Goal: Task Accomplishment & Management: Manage account settings

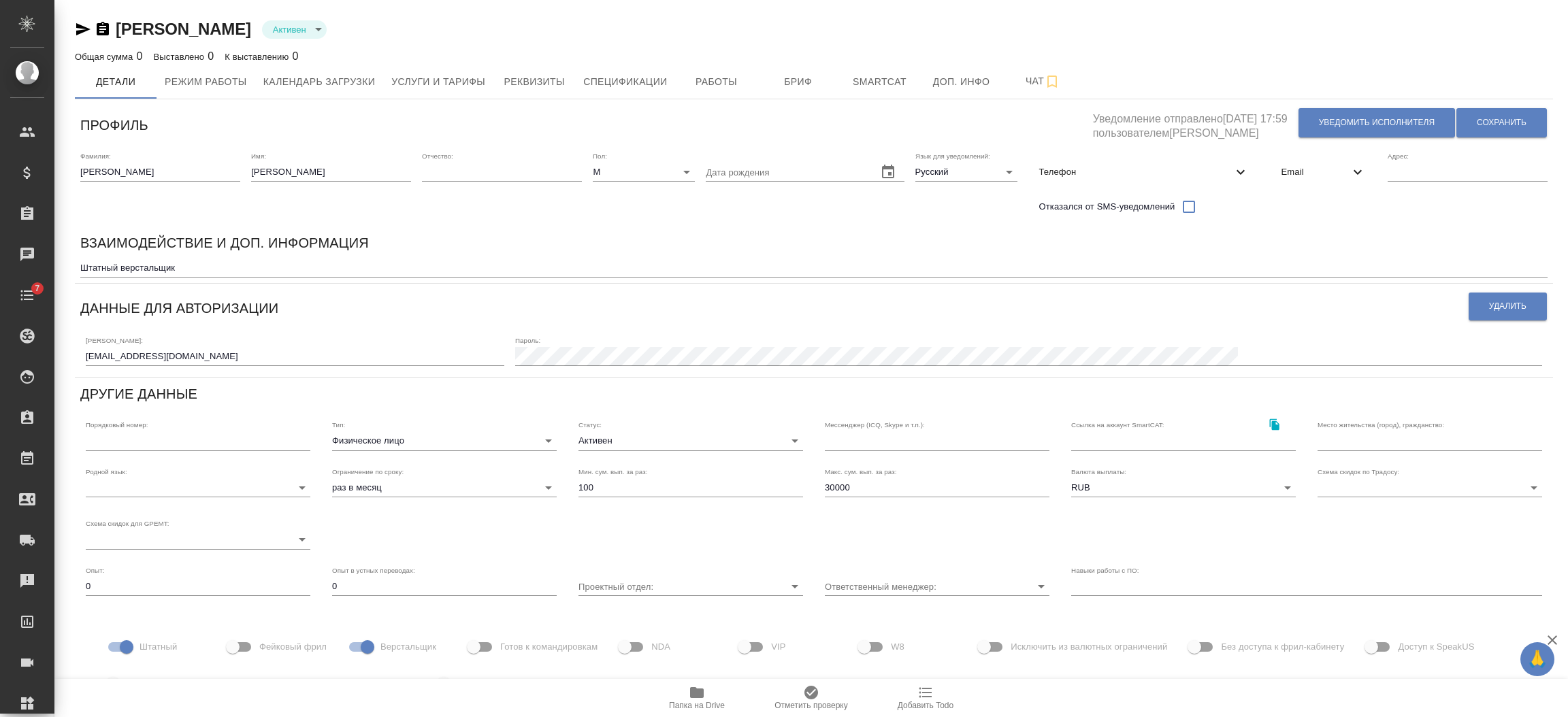
scroll to position [107, 0]
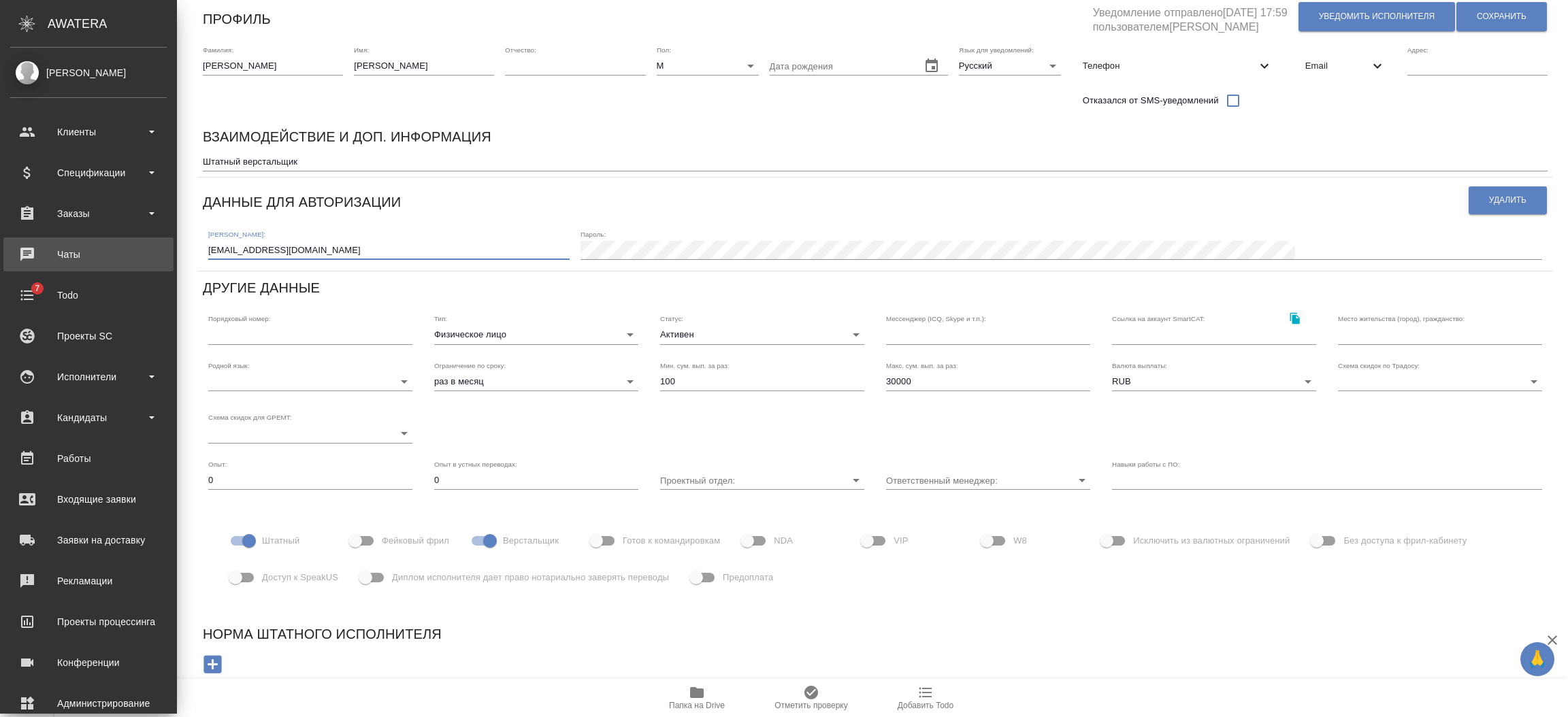
drag, startPoint x: 230, startPoint y: 248, endPoint x: 104, endPoint y: 249, distance: 126.0
click at [49, 249] on div ".cls-1 fill:#fff; AWATERA Semenets Irina Клиенты Спецификации Заказы Чаты 7 Tod…" at bounding box center [784, 358] width 1568 height 717
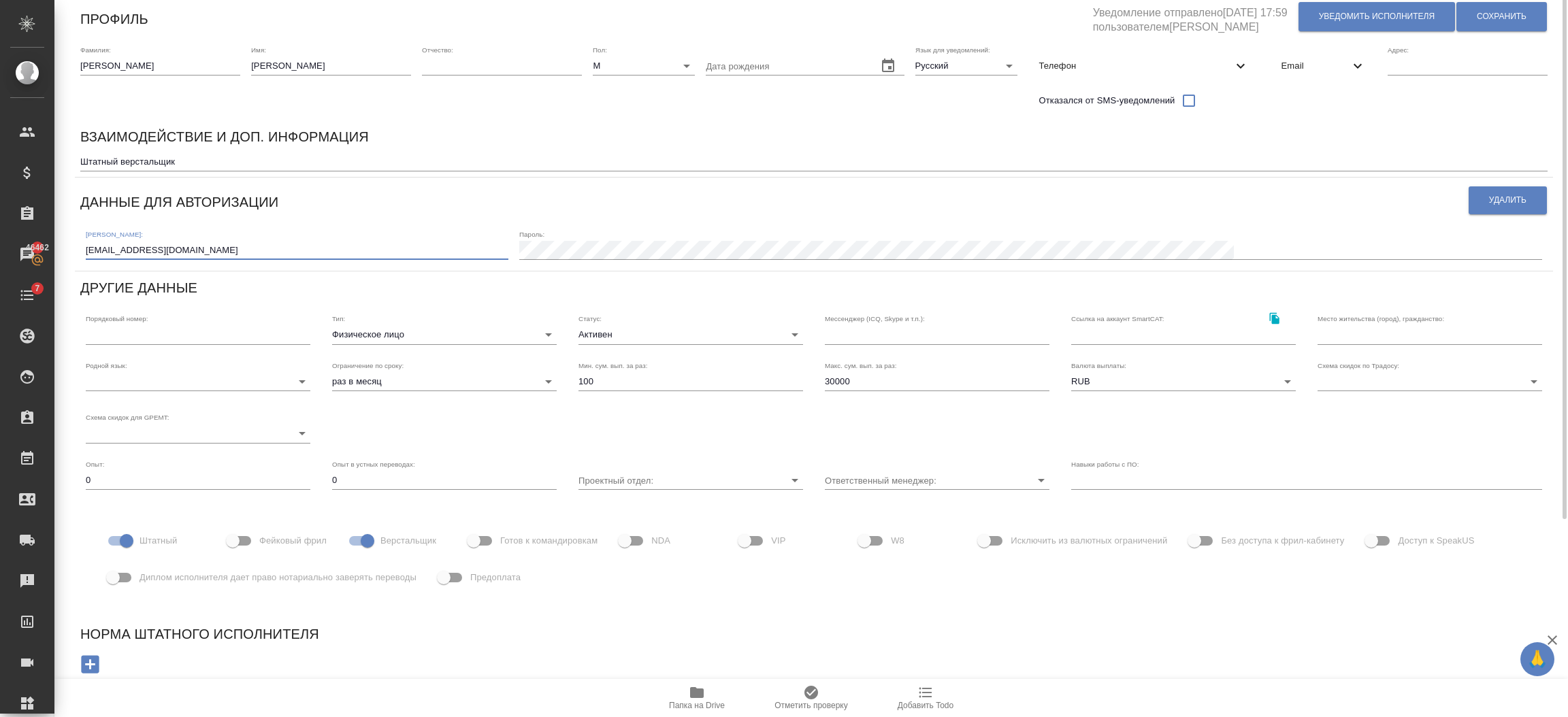
scroll to position [0, 0]
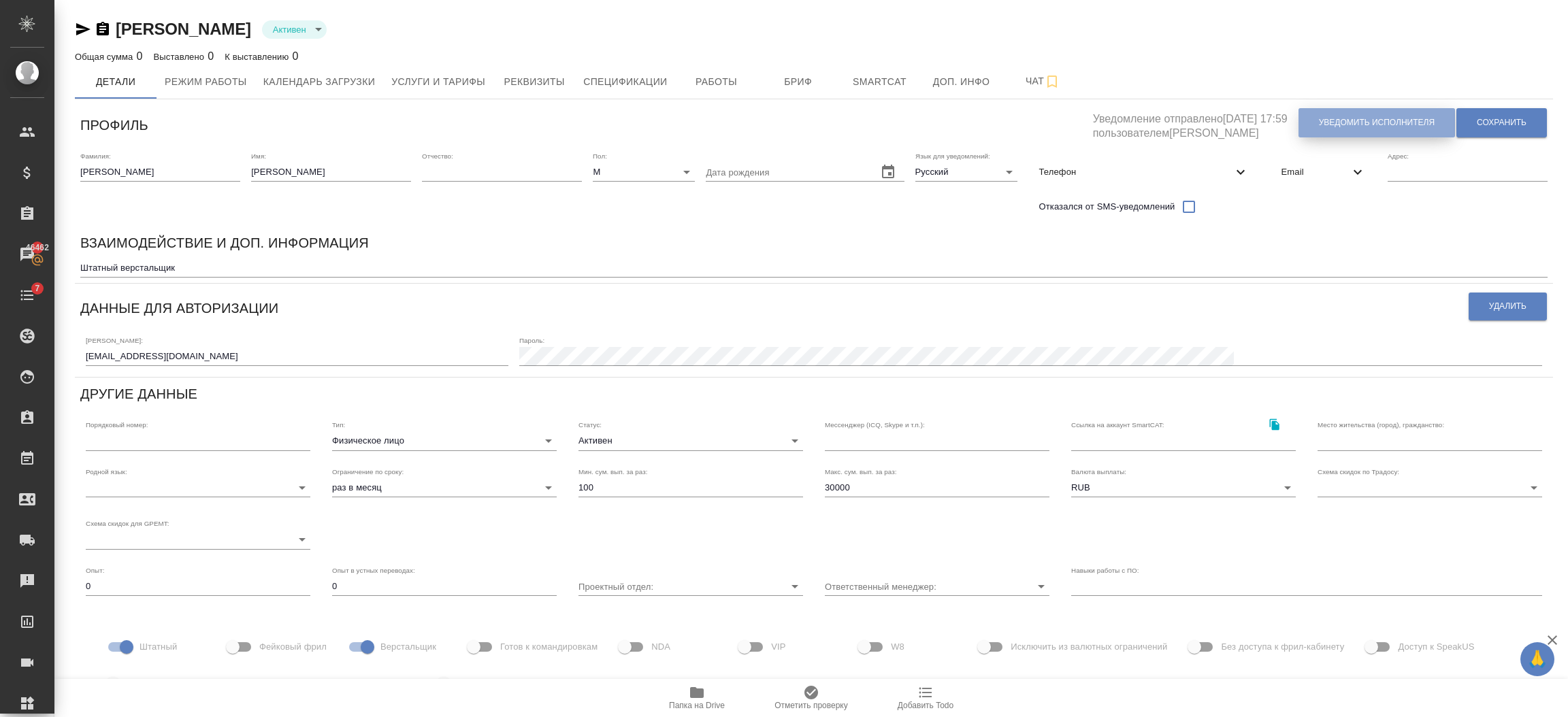
click at [1307, 130] on button "Уведомить исполнителя" at bounding box center [1377, 123] width 157 height 29
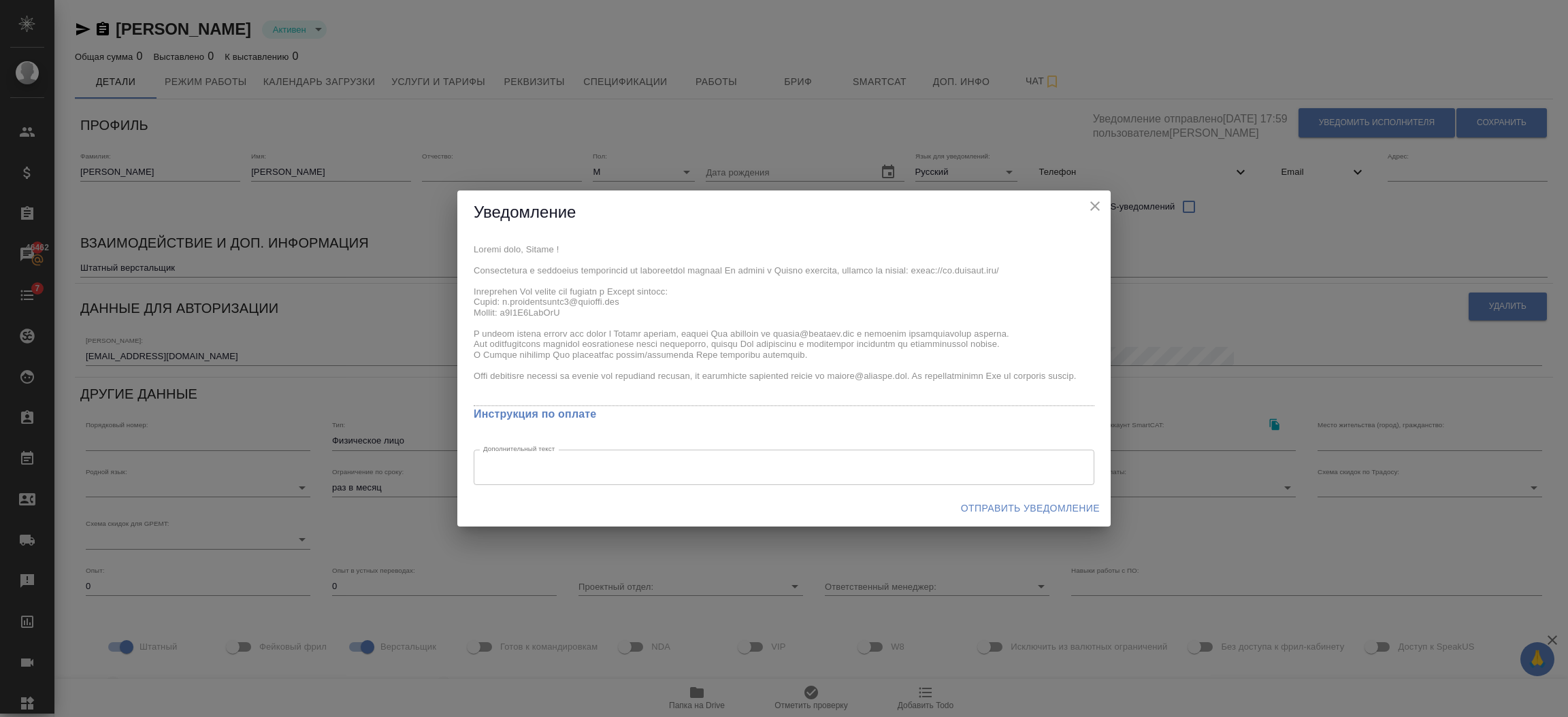
click at [1021, 520] on button "Отправить уведомление" at bounding box center [1030, 508] width 150 height 25
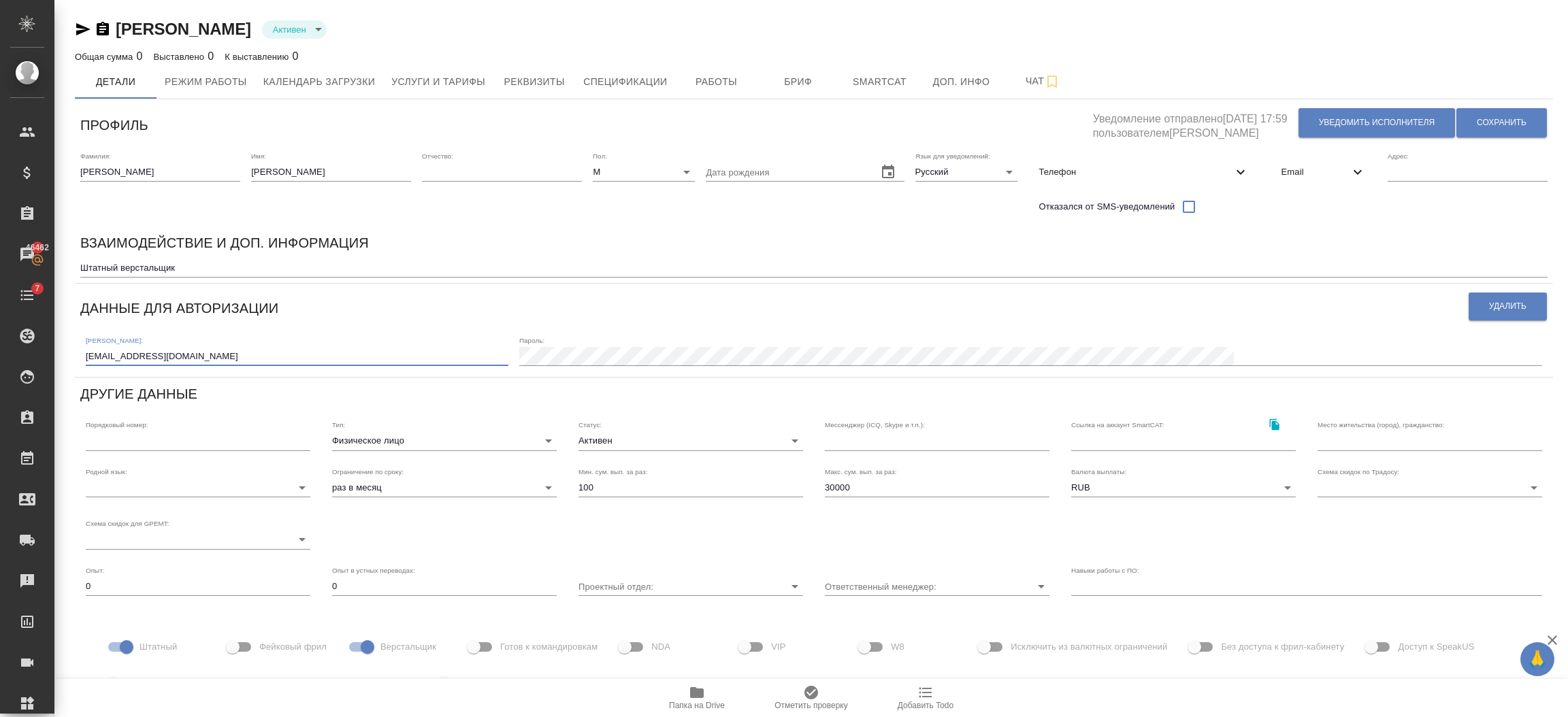
drag, startPoint x: 235, startPoint y: 359, endPoint x: 64, endPoint y: 342, distance: 171.8
click at [63, 345] on div "Климентовский Сергей Активен active Общая сумма 0 Выставлено 0 К выставлению 0 …" at bounding box center [811, 412] width 1513 height 824
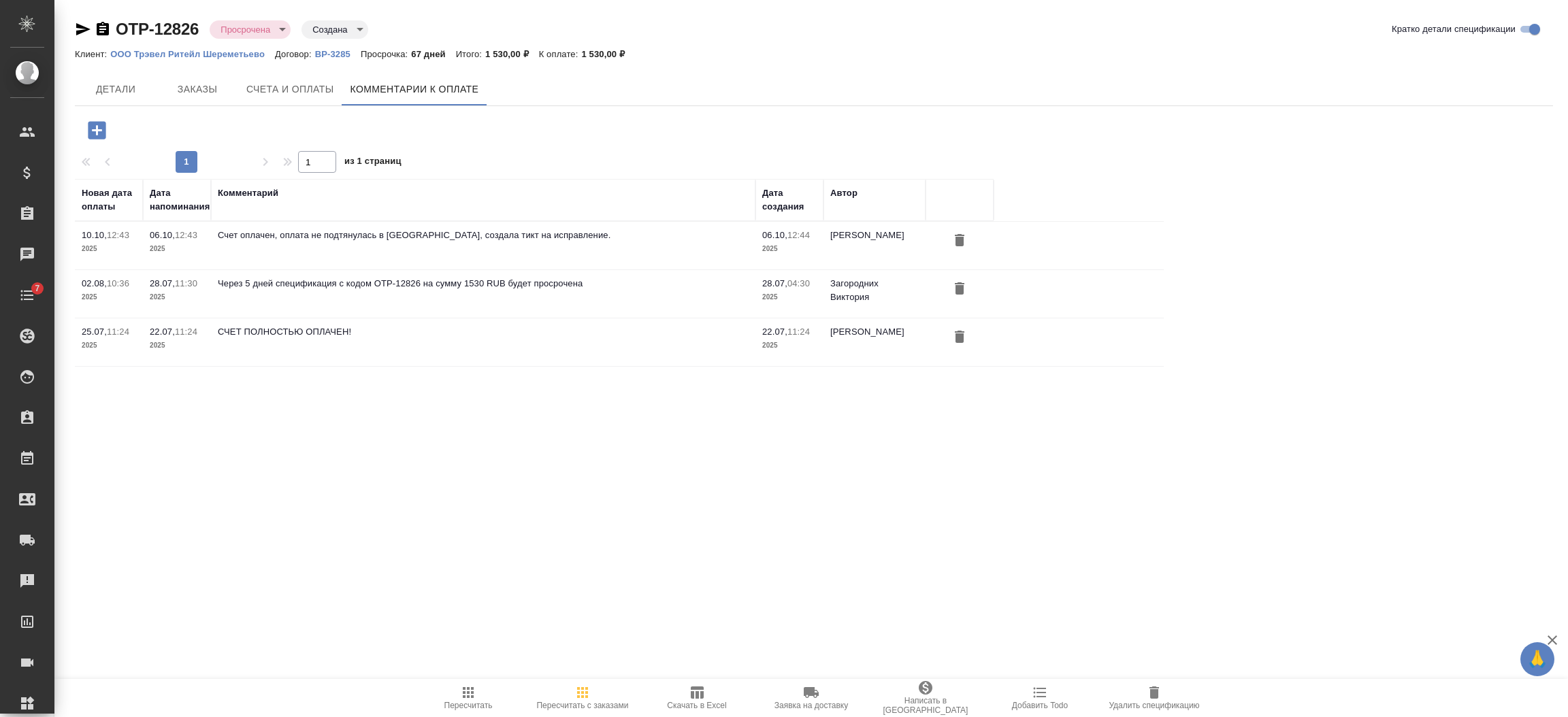
click at [105, 30] on icon "button" at bounding box center [103, 29] width 12 height 14
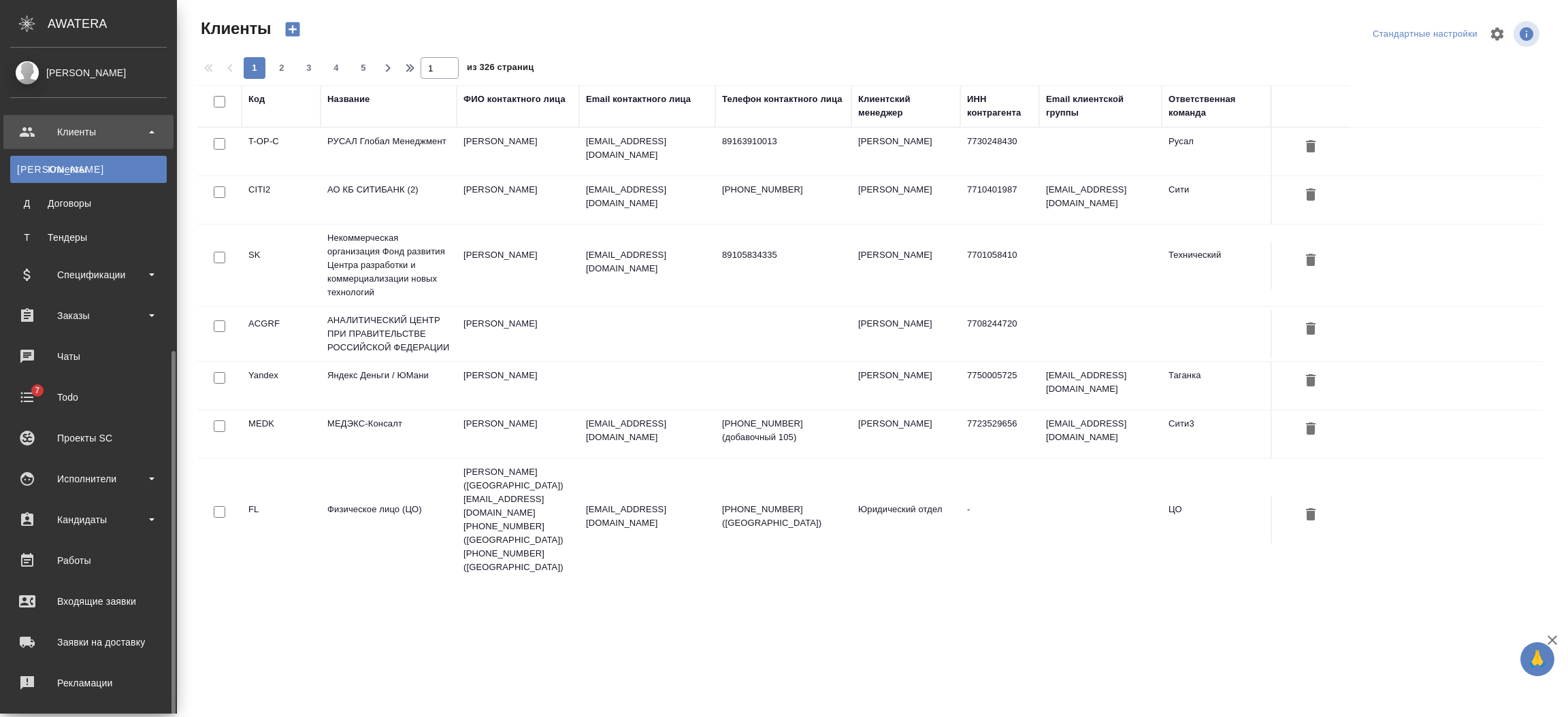
select select "RU"
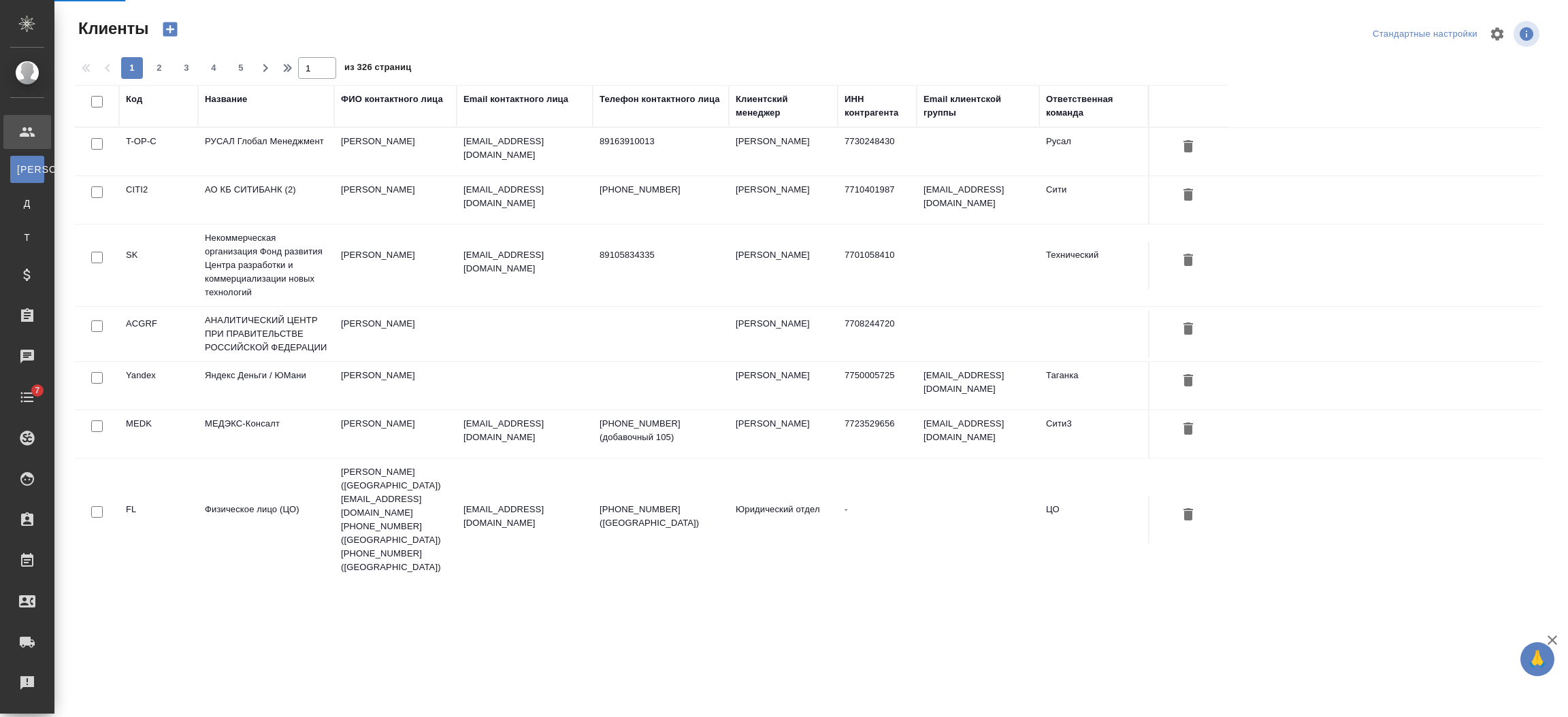
scroll to position [169, 0]
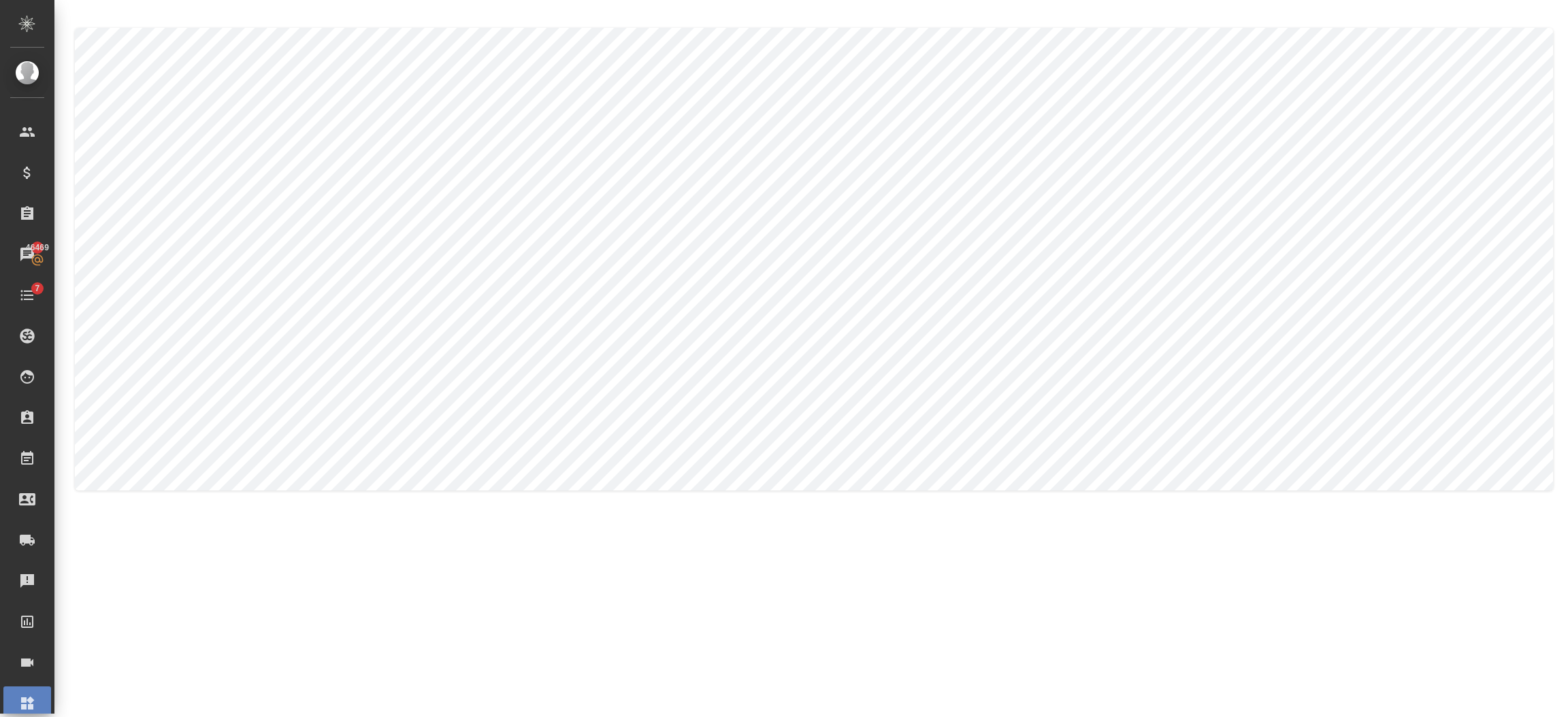
type textarea "[PERSON_NAME]"
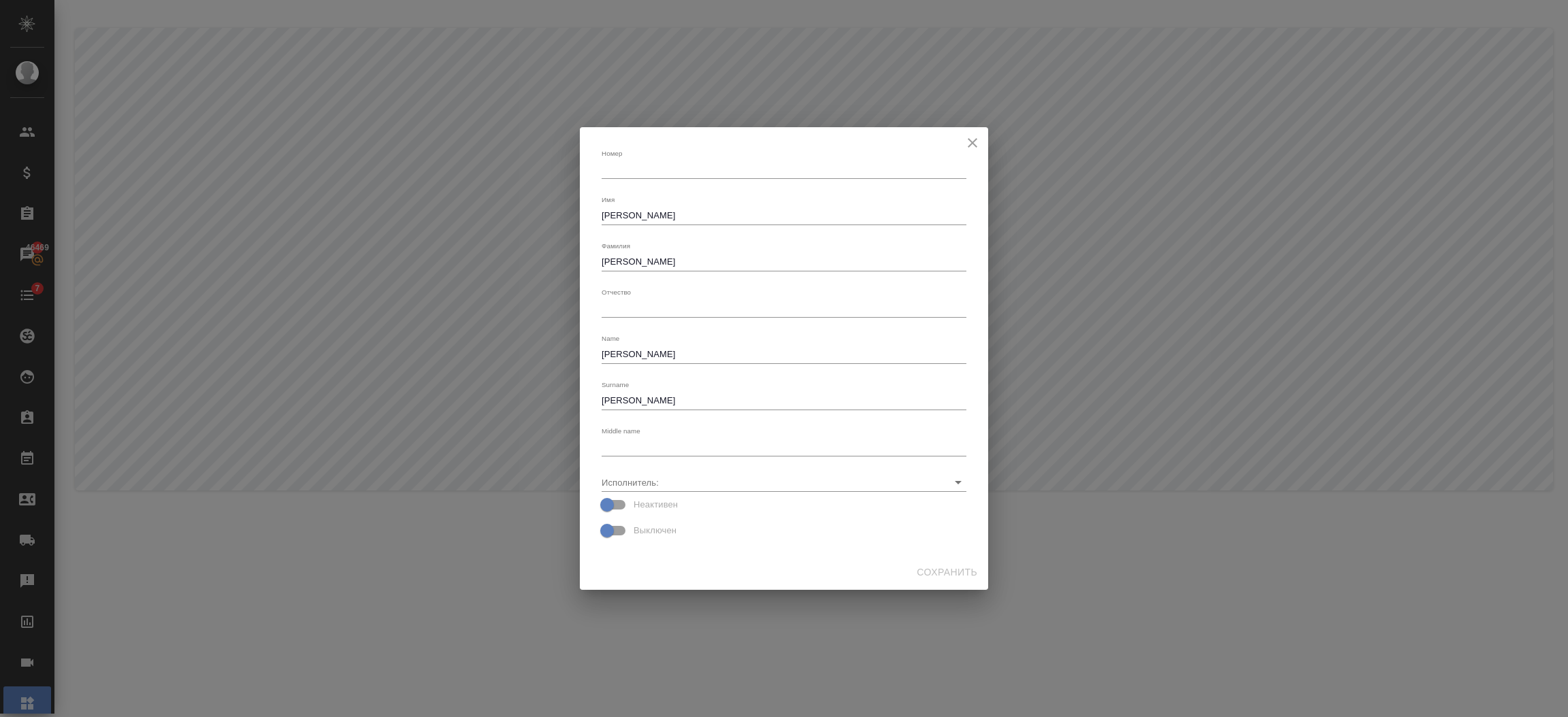
click at [655, 449] on textarea "Номер" at bounding box center [784, 447] width 365 height 10
click at [639, 479] on input "Исполнитель:" at bounding box center [762, 481] width 321 height 18
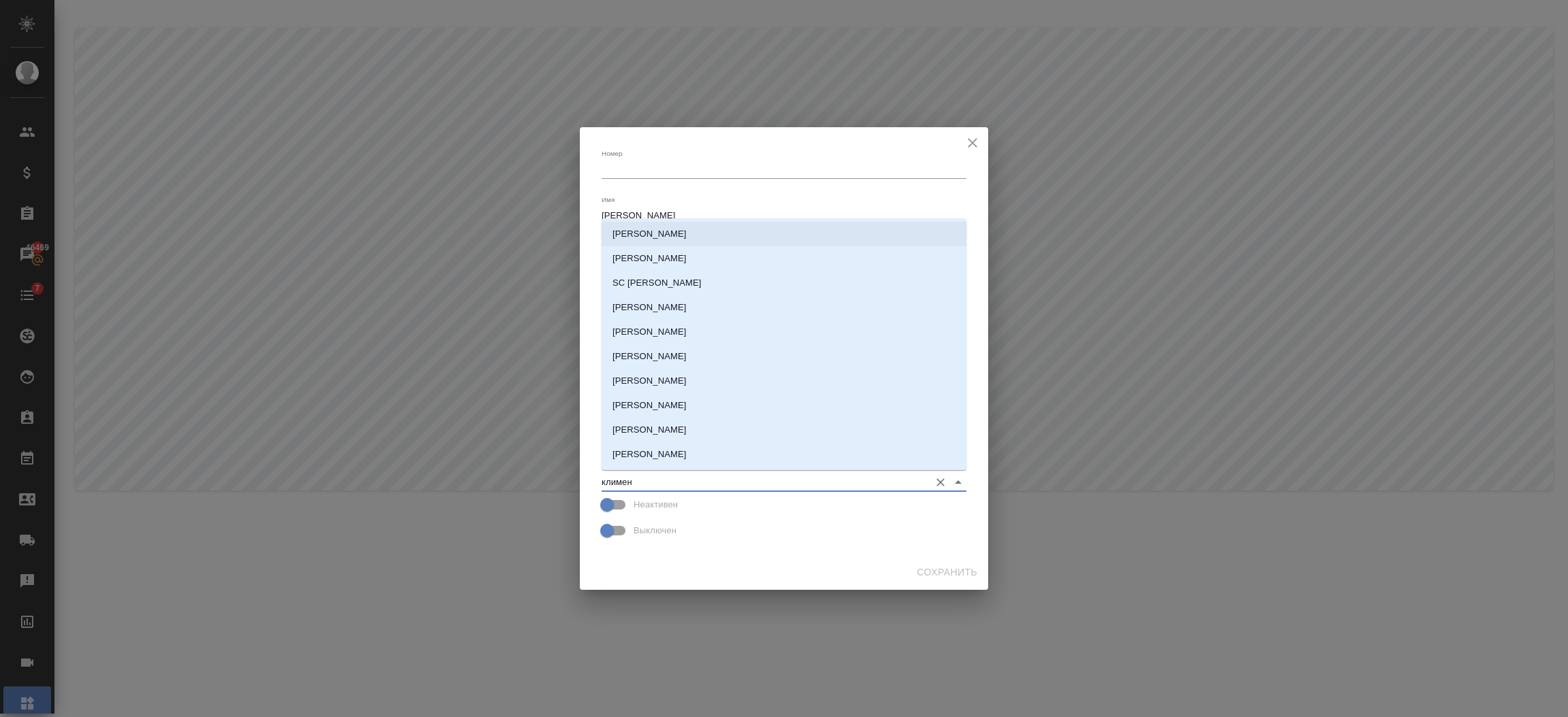
click at [676, 230] on p "[PERSON_NAME]" at bounding box center [650, 234] width 75 height 14
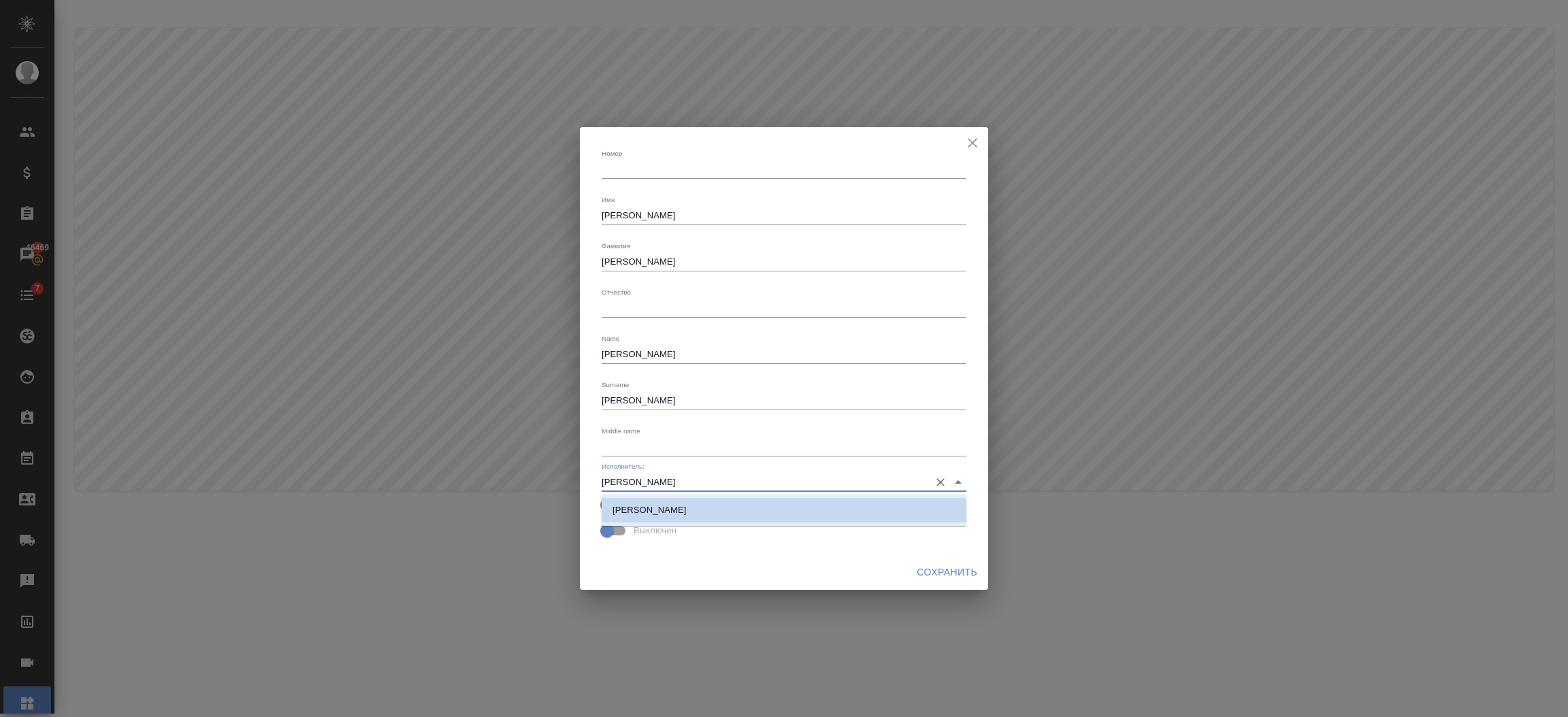
click at [711, 513] on li "[PERSON_NAME]" at bounding box center [784, 510] width 365 height 24
type input "[PERSON_NAME]"
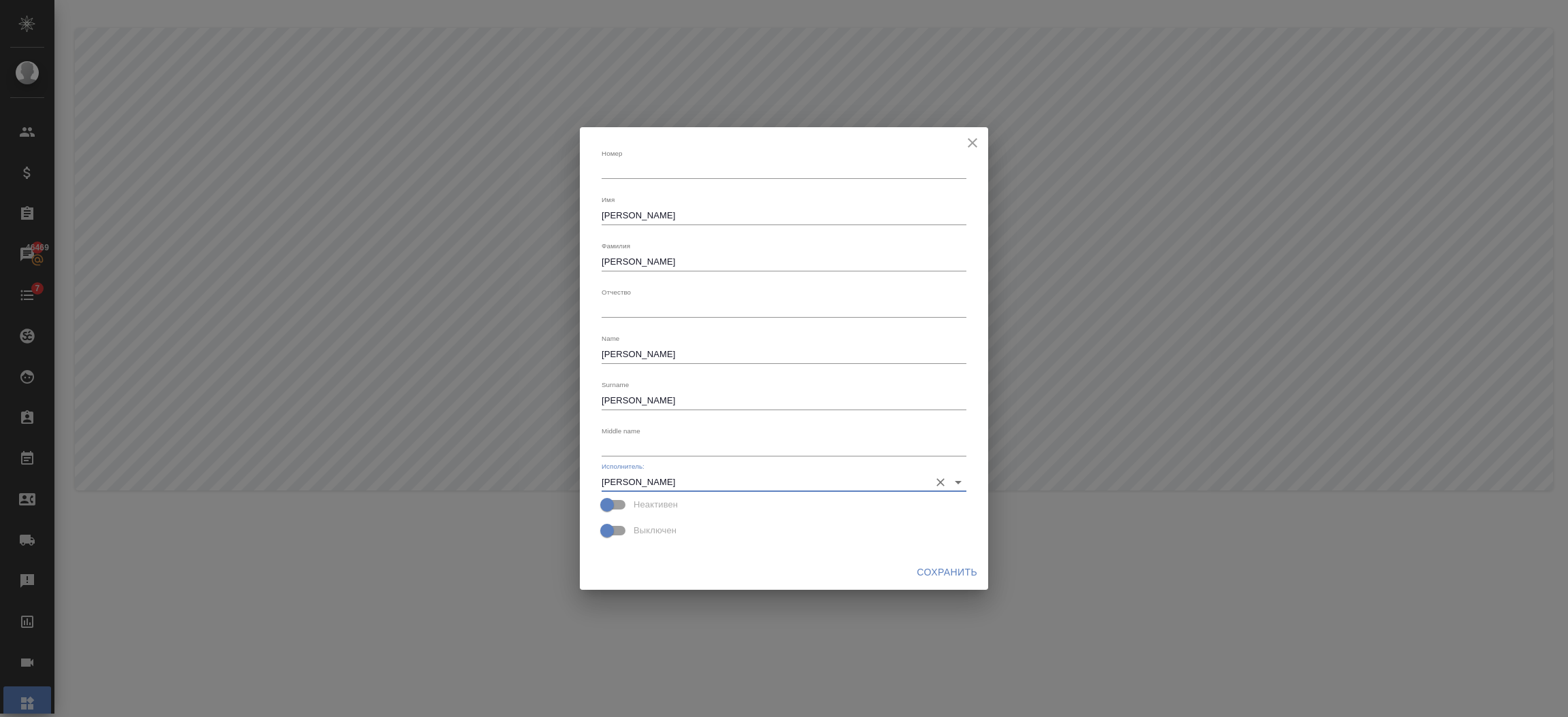
click at [955, 577] on span "Сохранить" at bounding box center [947, 572] width 61 height 17
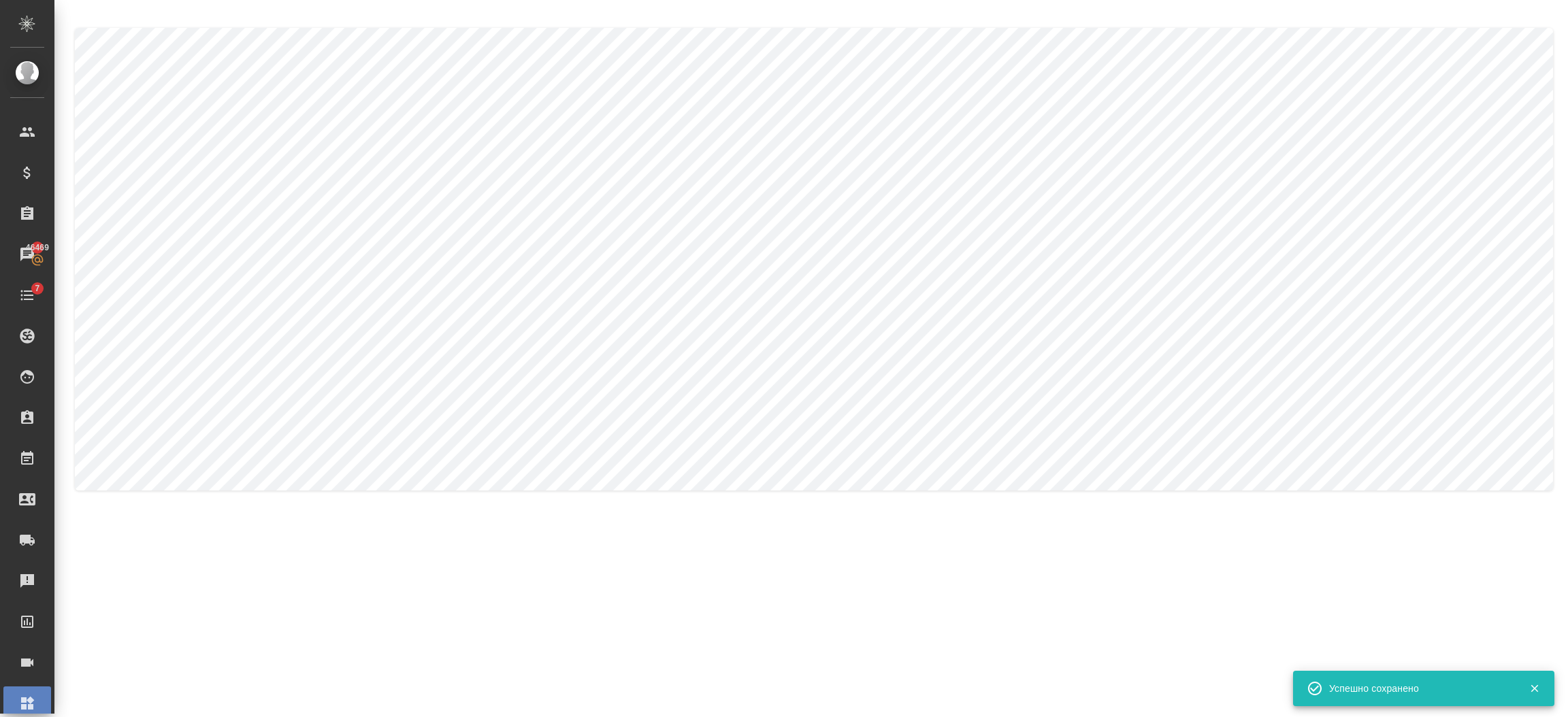
type textarea "Sergei"
type textarea "Klimentovskii"
type textarea "Sergei"
type textarea "Klimentovskii"
type input "[PERSON_NAME]"
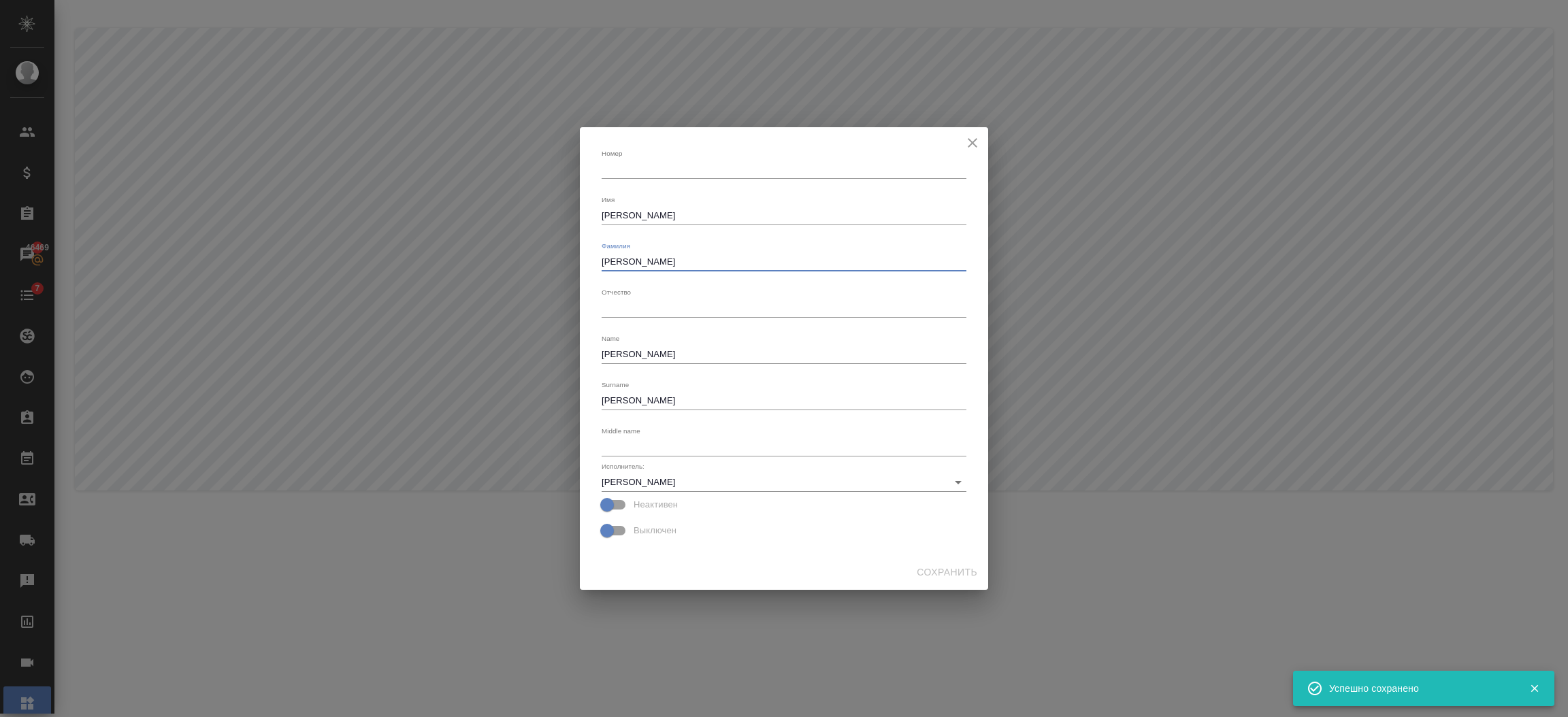
drag, startPoint x: 679, startPoint y: 255, endPoint x: 535, endPoint y: 248, distance: 144.2
click at [535, 248] on div "Номер x Имя Sergei x Фамилия Klimentovskii x Отчество x Name Sergei x Surname K…" at bounding box center [784, 358] width 1568 height 717
paste textarea "[PERSON_NAME]"
type textarea "[PERSON_NAME]"
drag, startPoint x: 639, startPoint y: 217, endPoint x: 427, endPoint y: 191, distance: 213.6
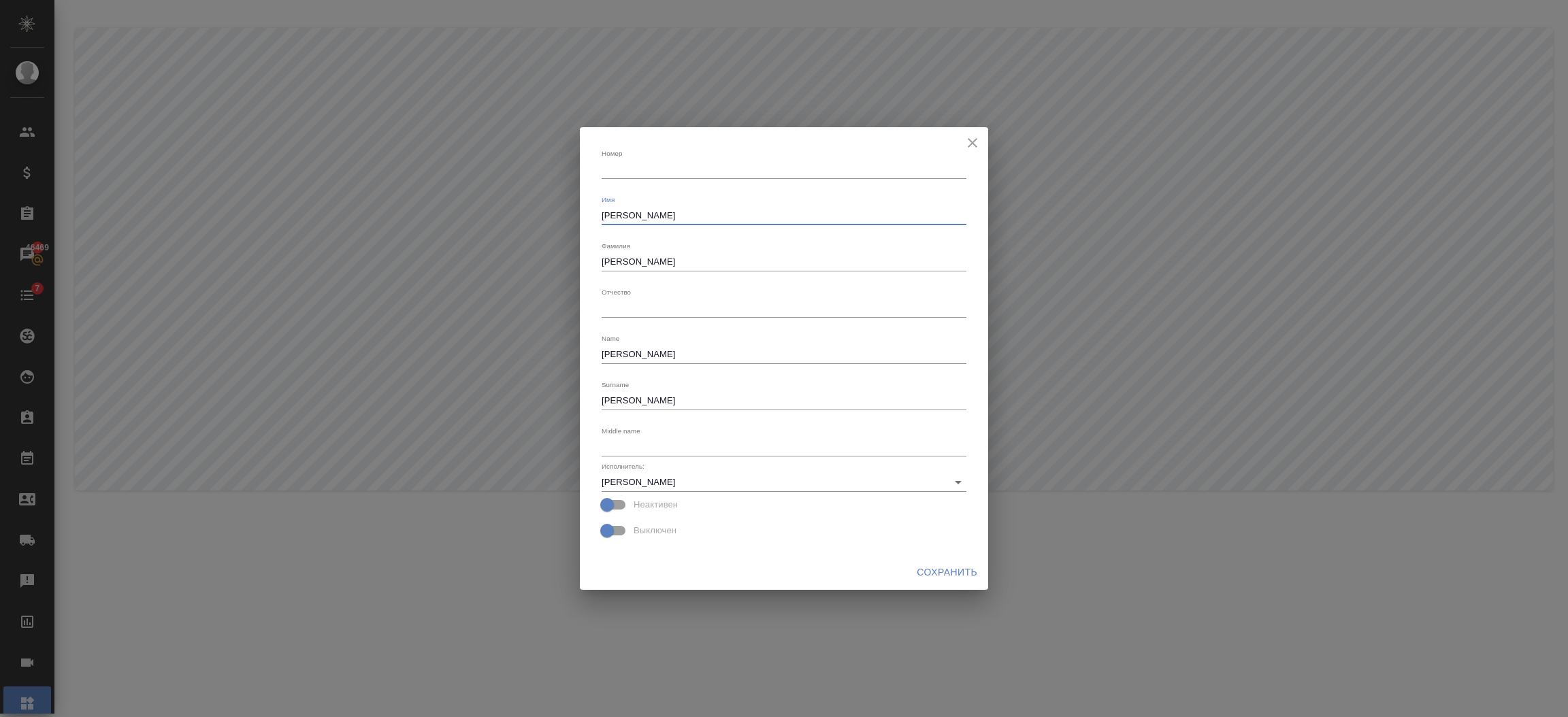
click at [427, 191] on div "Номер x Имя Sergei x Фамилия Климентовский x Отчество x Name Sergei x Surname K…" at bounding box center [784, 358] width 1568 height 717
type textarea "[PERSON_NAME]"
click at [942, 565] on span "Сохранить" at bounding box center [947, 572] width 61 height 17
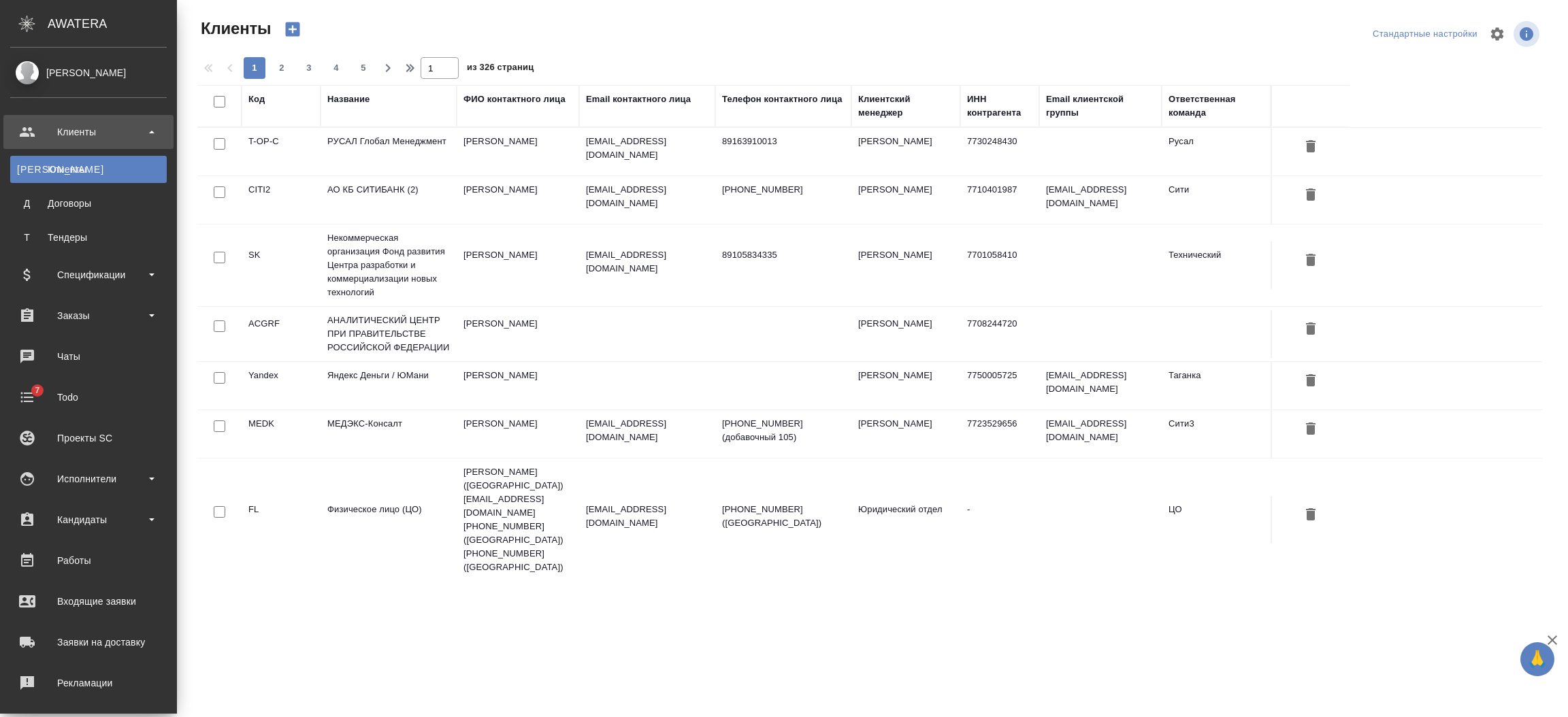
select select "RU"
click at [87, 479] on div "Исполнители" at bounding box center [88, 479] width 157 height 21
click at [100, 522] on link "PM Для PM/LQA" at bounding box center [88, 516] width 157 height 27
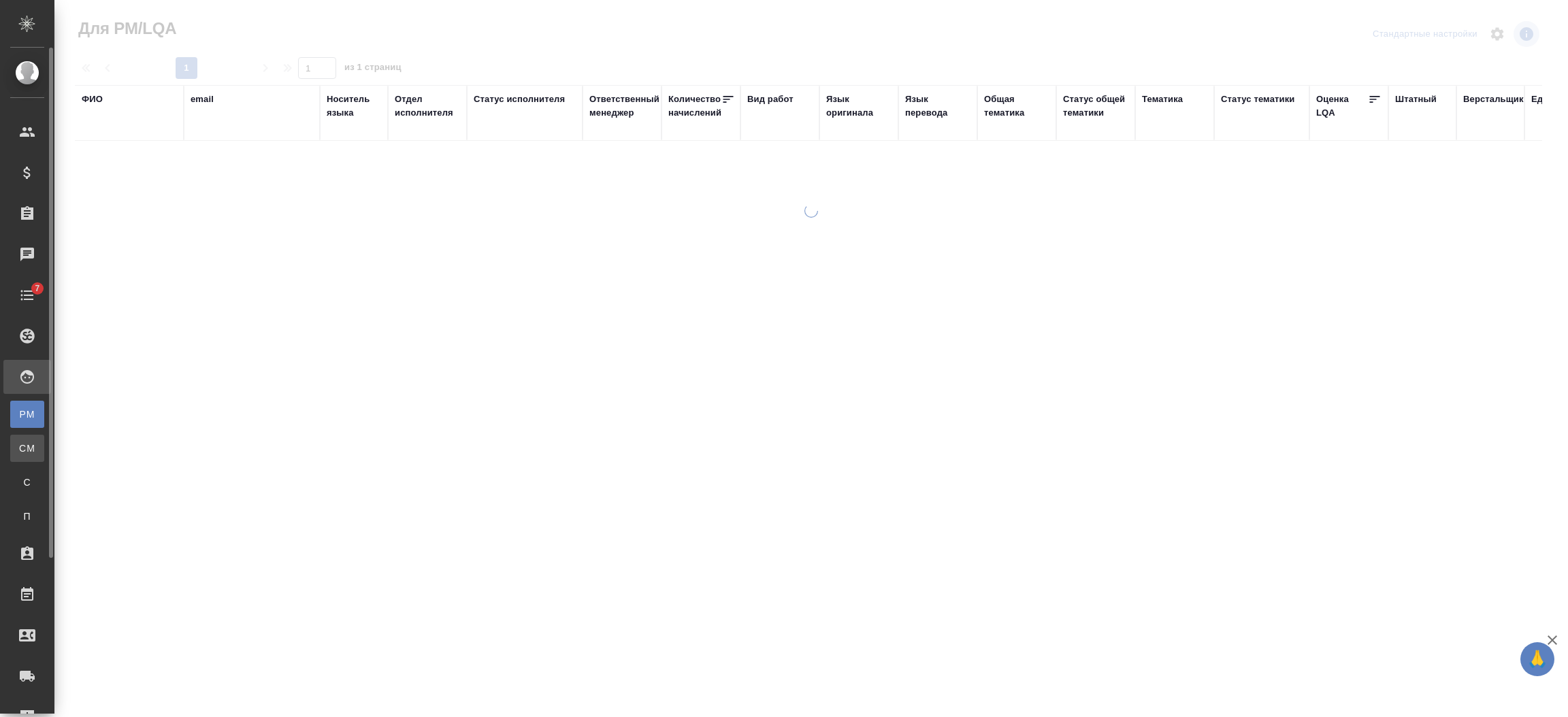
click at [19, 447] on div "Для CM/VM" at bounding box center [10, 449] width 21 height 14
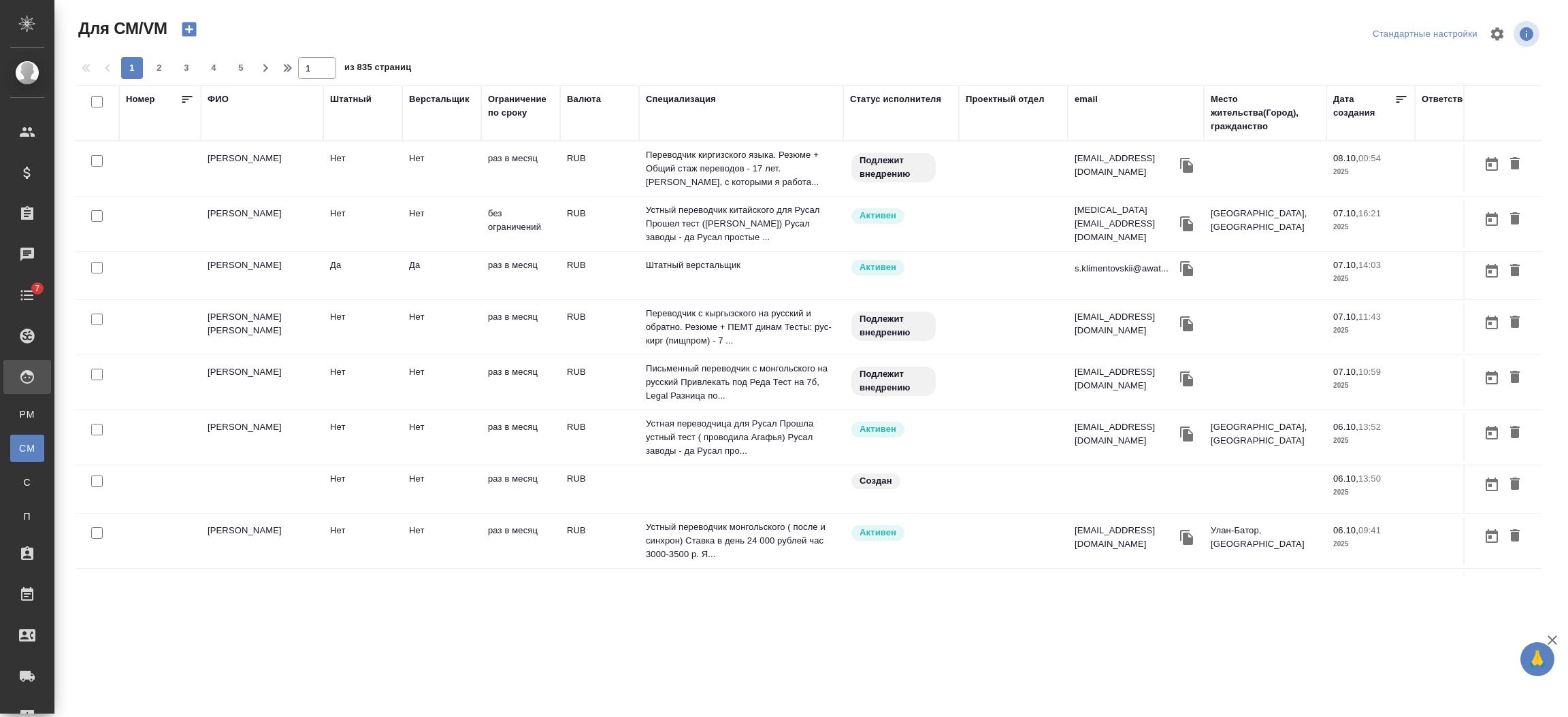
click at [1083, 97] on div "email" at bounding box center [1086, 100] width 23 height 14
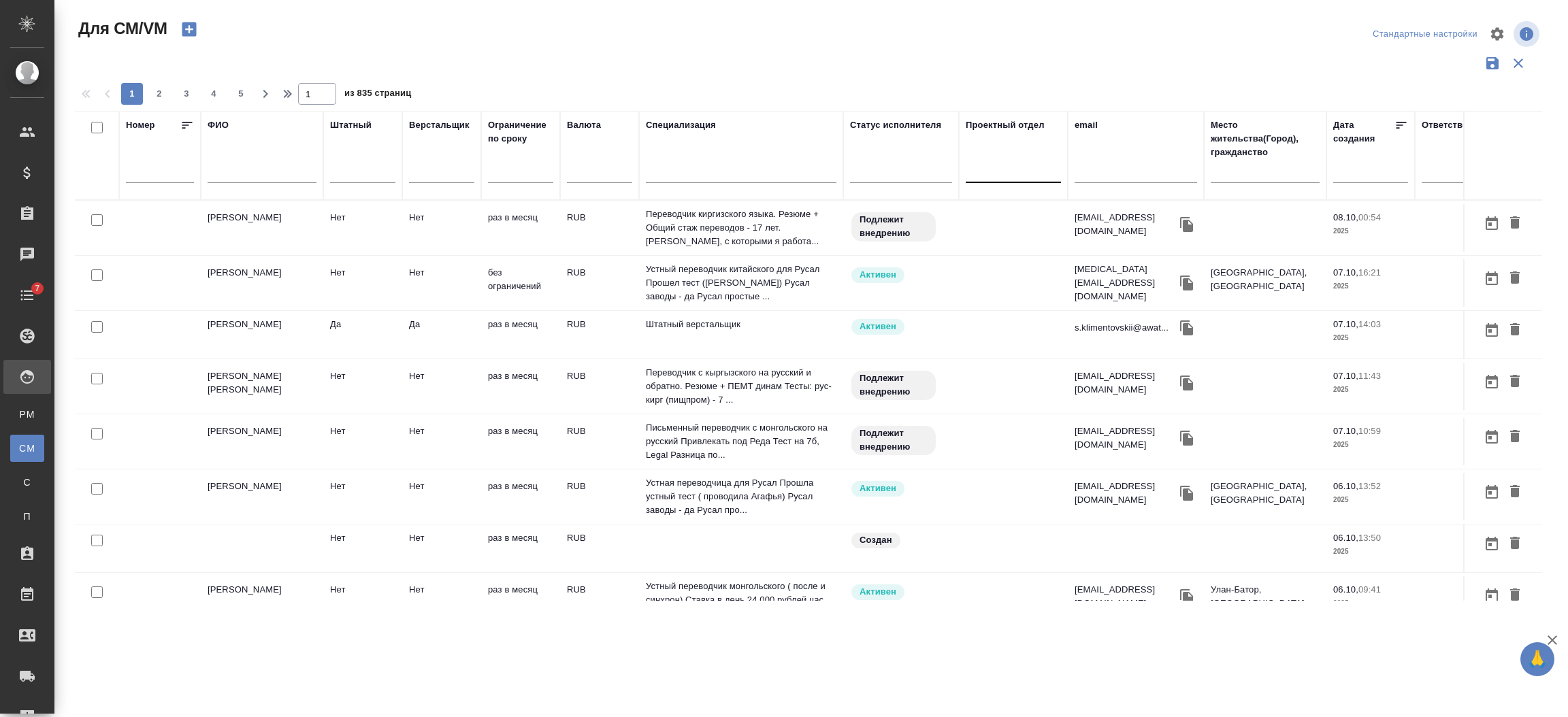
drag, startPoint x: 1095, startPoint y: 158, endPoint x: 1059, endPoint y: 166, distance: 36.9
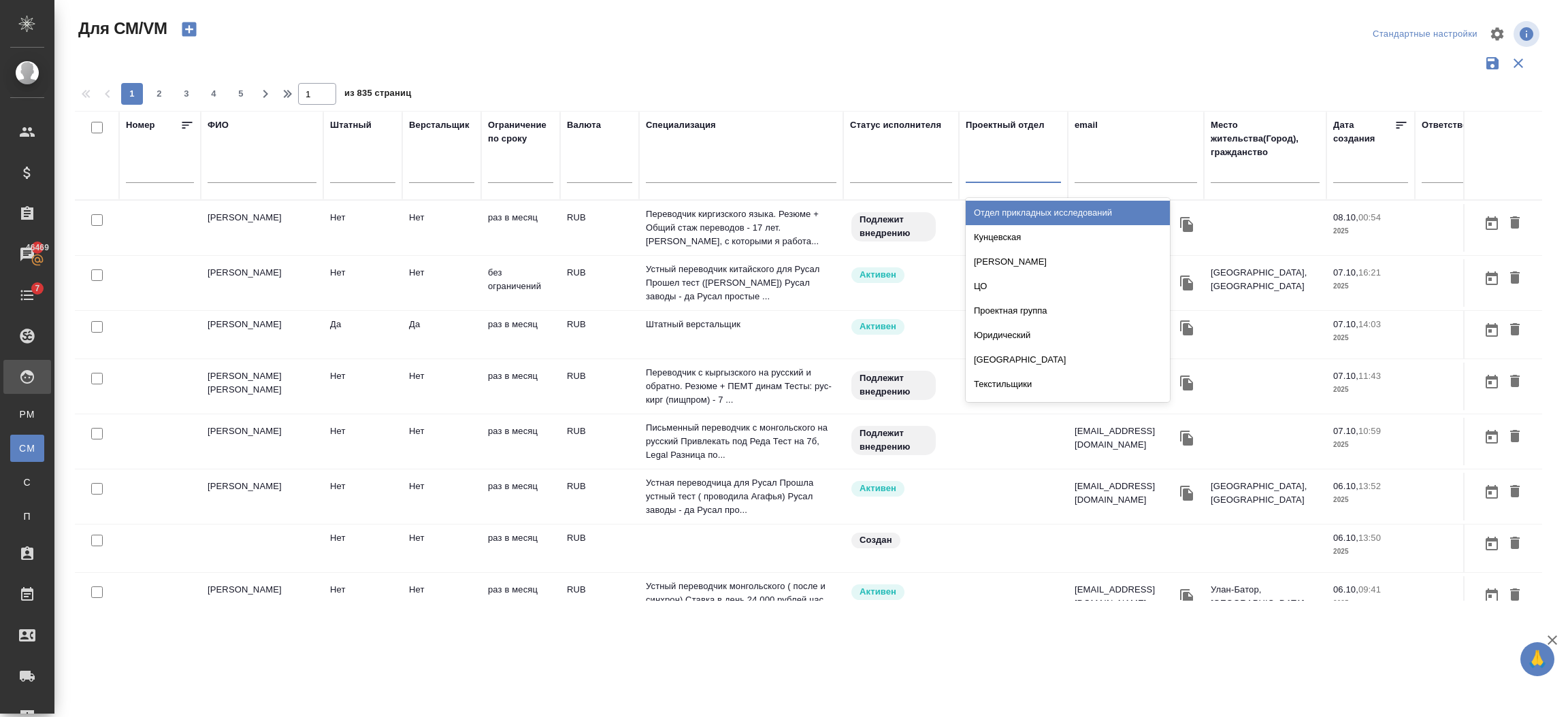
drag, startPoint x: 1059, startPoint y: 166, endPoint x: 1099, endPoint y: 166, distance: 40.0
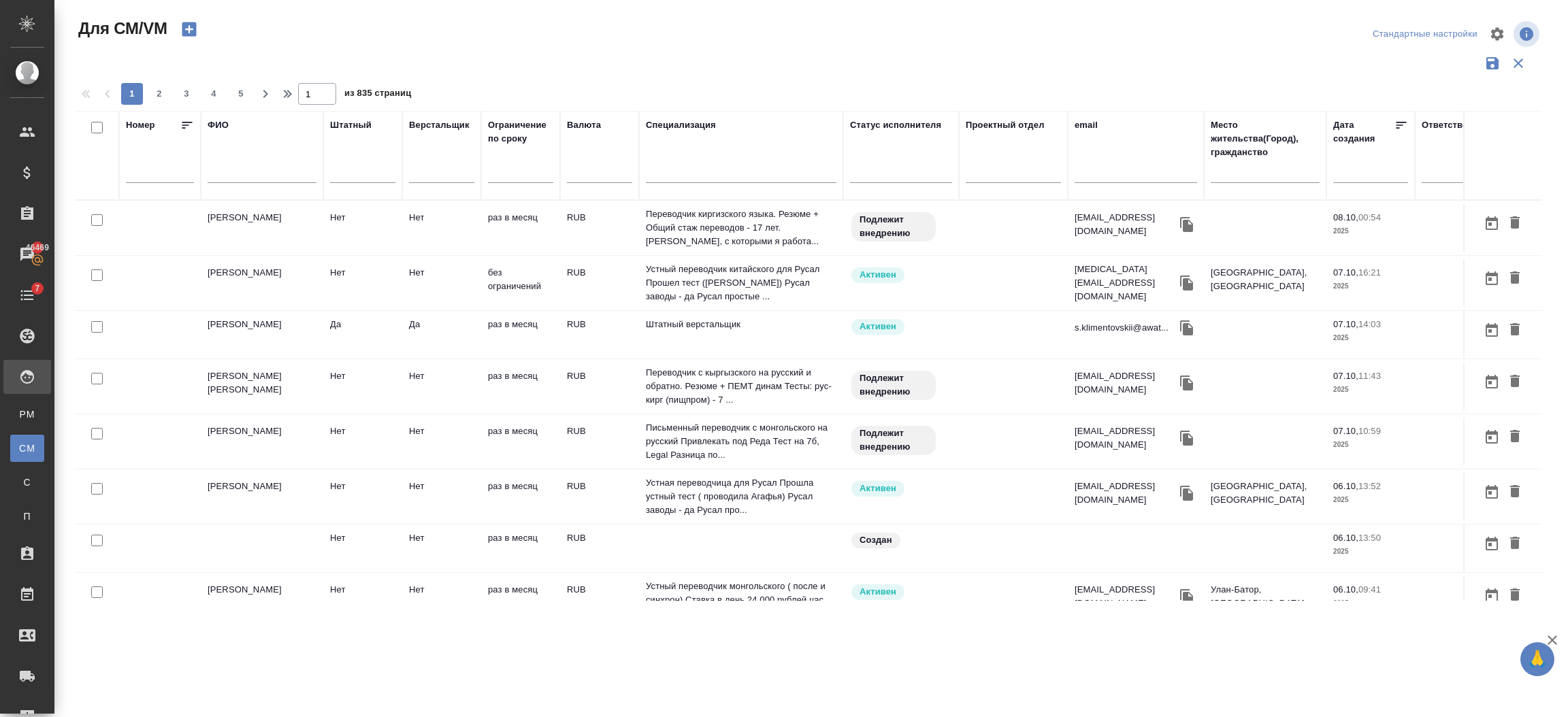
drag, startPoint x: 1099, startPoint y: 166, endPoint x: 1099, endPoint y: 177, distance: 11.0
click at [1099, 177] on input "text" at bounding box center [1136, 175] width 122 height 17
paste input "s.klimentovskii@awatera.com"
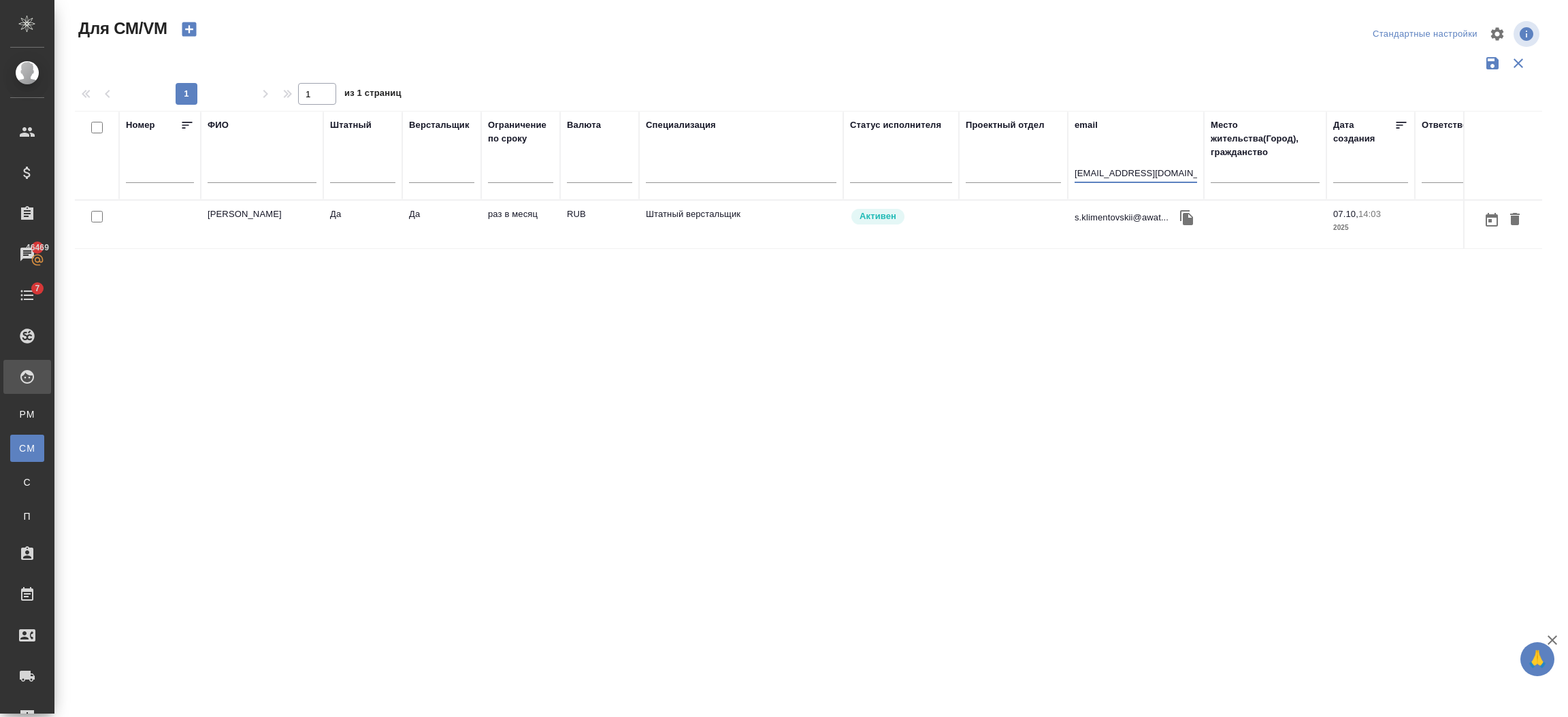
type input "s.klimentovskii@awatera.com"
click at [285, 214] on td "[PERSON_NAME]" at bounding box center [262, 224] width 122 height 48
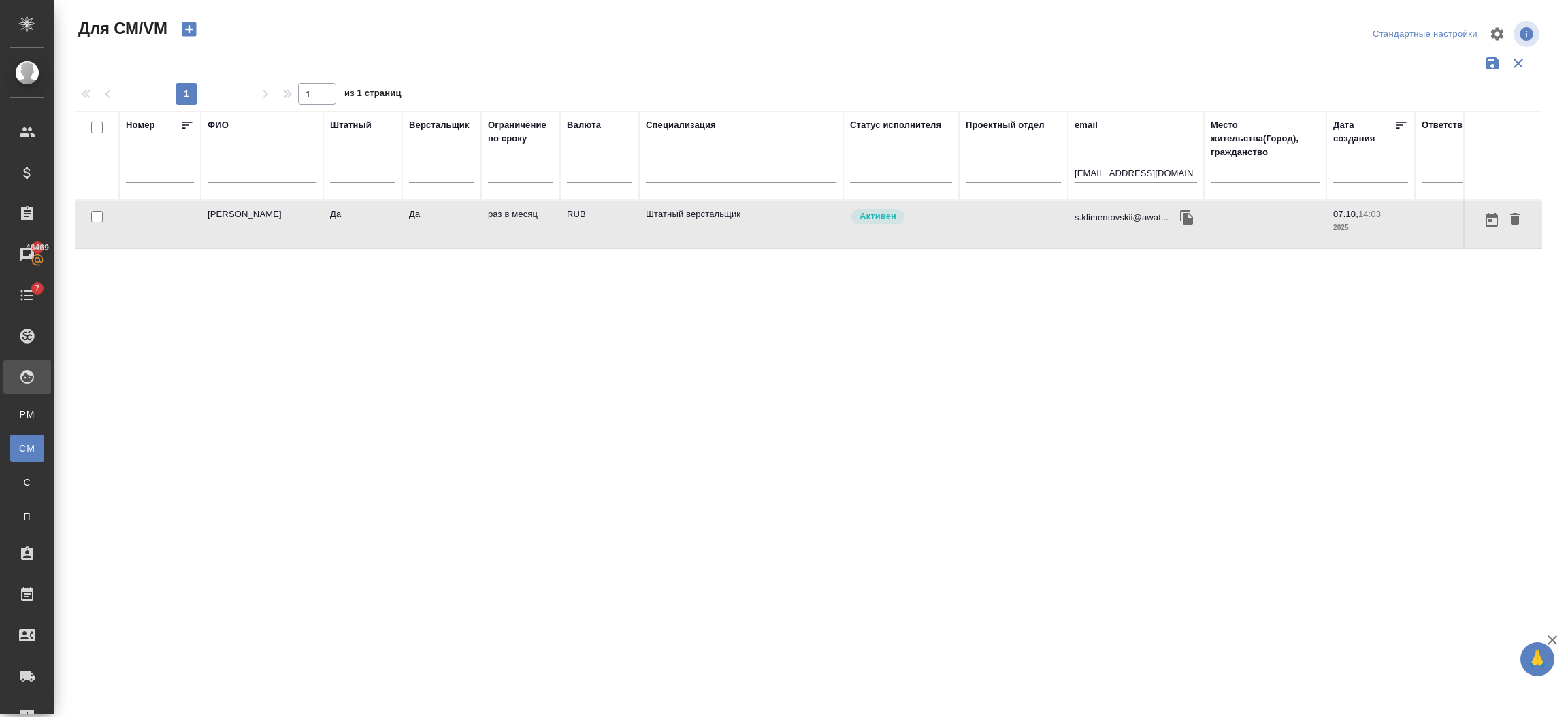
click at [285, 214] on td "[PERSON_NAME]" at bounding box center [262, 224] width 122 height 48
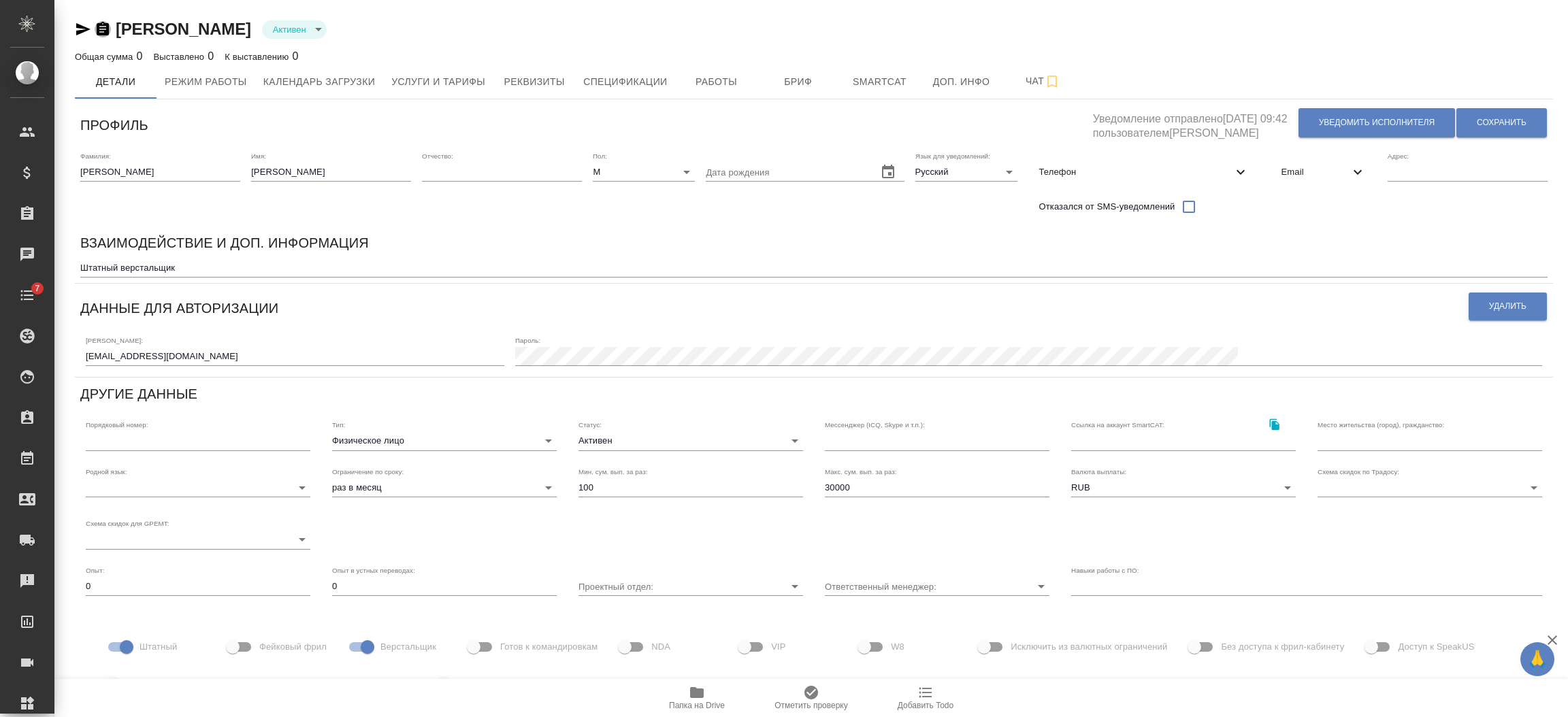
click at [107, 28] on icon "button" at bounding box center [103, 29] width 12 height 14
